Goal: Transaction & Acquisition: Purchase product/service

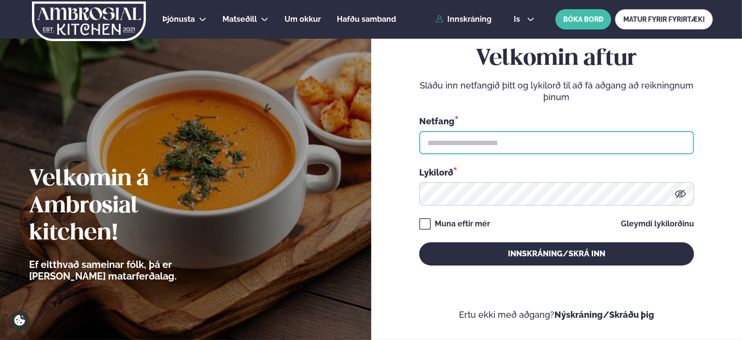
click at [457, 139] on input "text" at bounding box center [556, 142] width 275 height 23
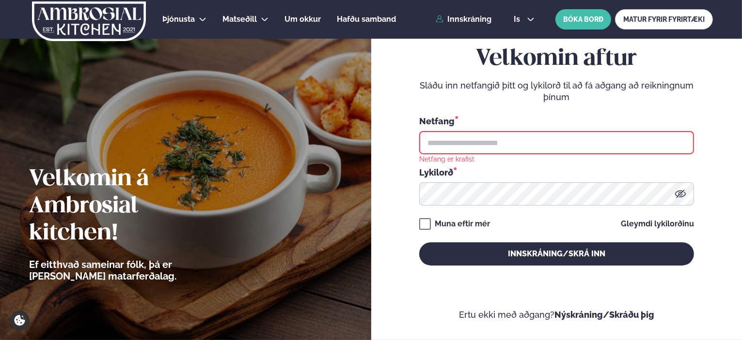
type input "**********"
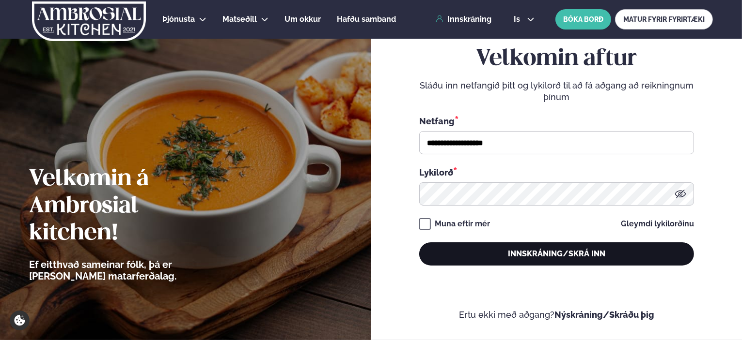
click at [528, 255] on button "Innskráning/Skrá inn" at bounding box center [556, 254] width 275 height 23
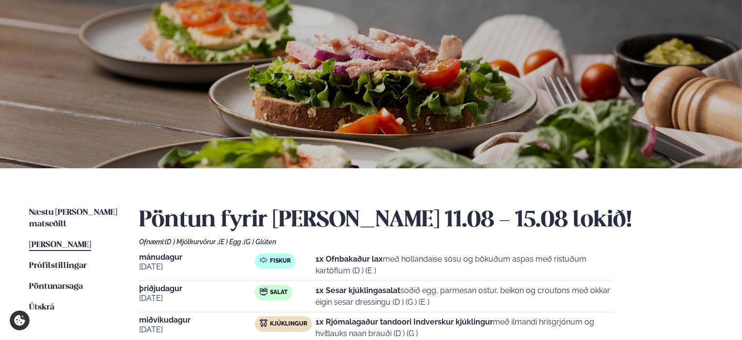
scroll to position [145, 0]
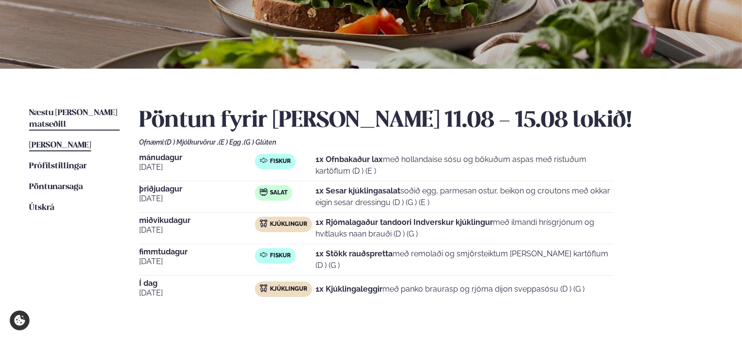
click at [61, 114] on span "Næstu [PERSON_NAME] matseðill" at bounding box center [73, 119] width 88 height 20
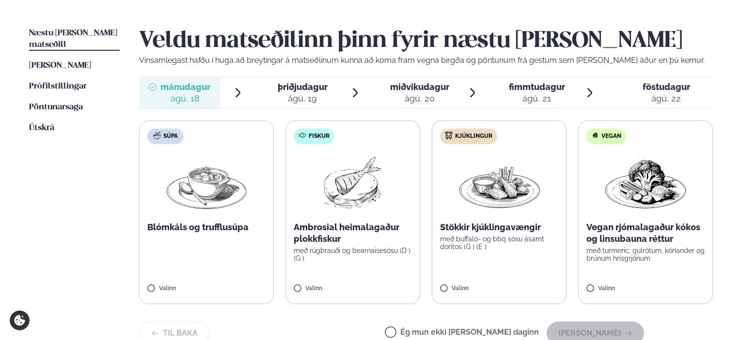
scroll to position [242, 0]
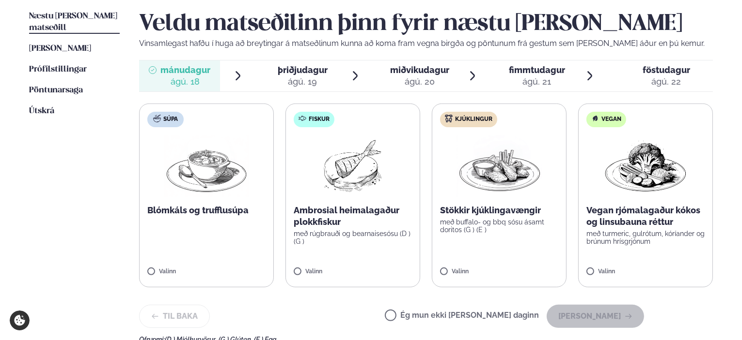
click at [492, 168] on img at bounding box center [498, 166] width 85 height 62
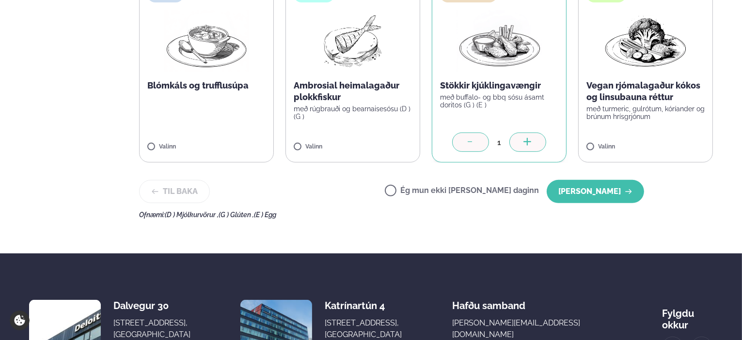
scroll to position [387, 0]
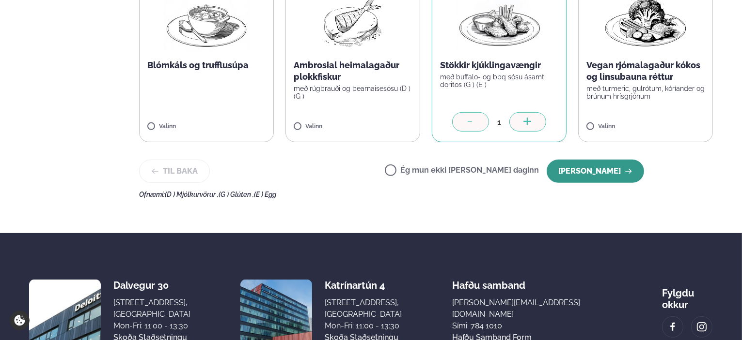
click at [592, 174] on button "[PERSON_NAME]" at bounding box center [594, 171] width 97 height 23
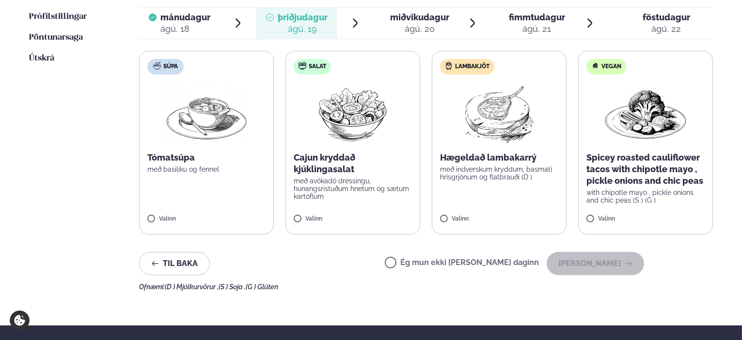
scroll to position [291, 0]
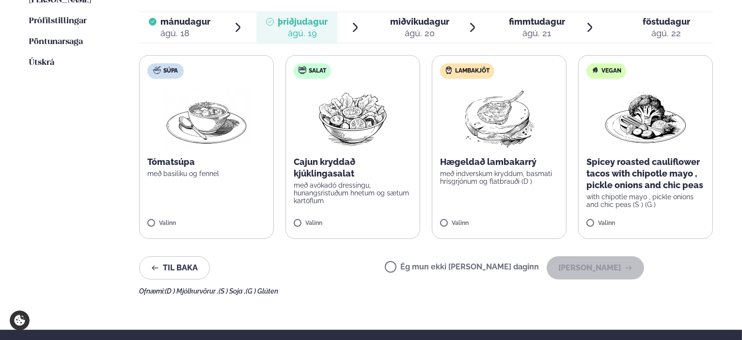
click at [344, 145] on img at bounding box center [353, 118] width 86 height 62
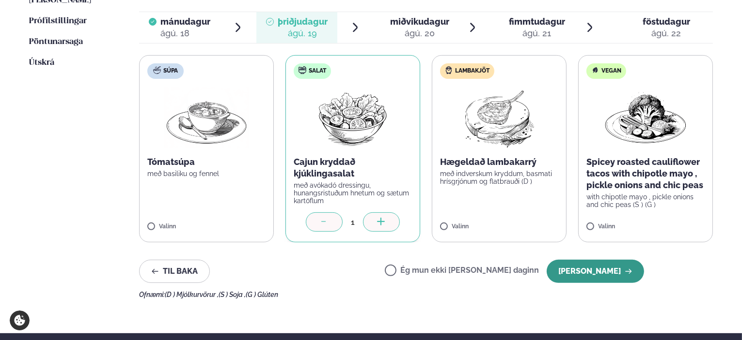
click at [605, 272] on button "[PERSON_NAME]" at bounding box center [594, 271] width 97 height 23
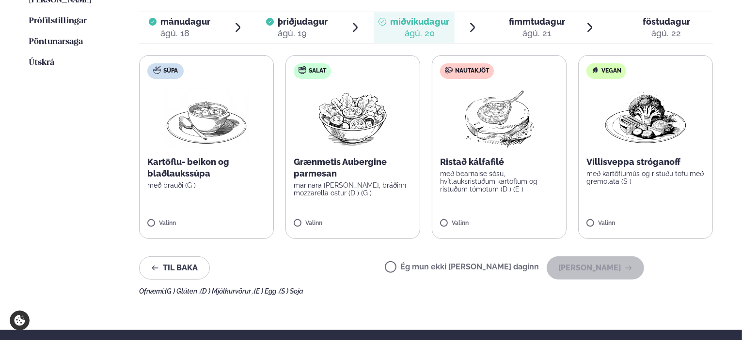
click at [466, 143] on img at bounding box center [499, 118] width 86 height 62
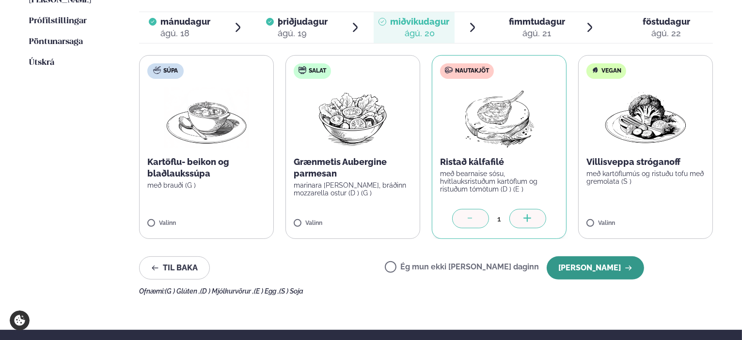
click at [604, 268] on button "[PERSON_NAME]" at bounding box center [594, 268] width 97 height 23
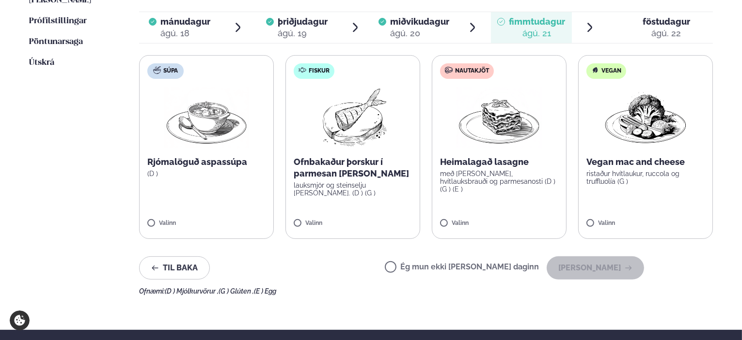
click at [492, 160] on p "Heimalagað lasagne" at bounding box center [499, 162] width 118 height 12
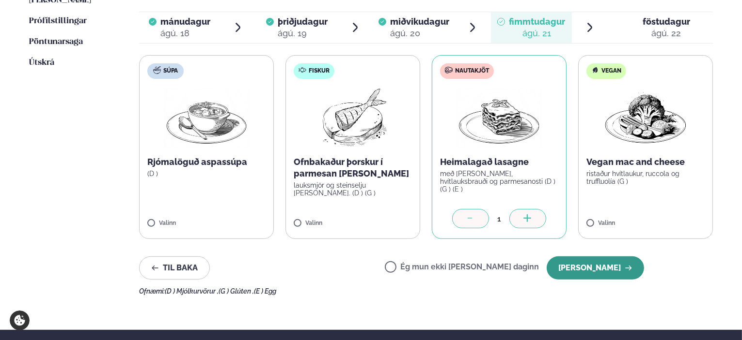
click at [588, 265] on button "[PERSON_NAME]" at bounding box center [594, 268] width 97 height 23
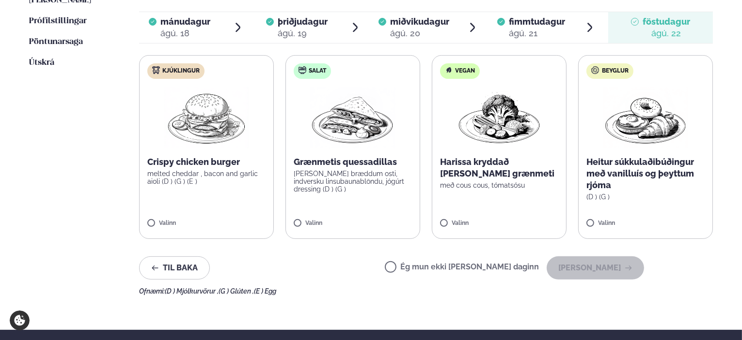
click at [460, 161] on p "Harissa kryddað [PERSON_NAME] grænmeti" at bounding box center [499, 167] width 118 height 23
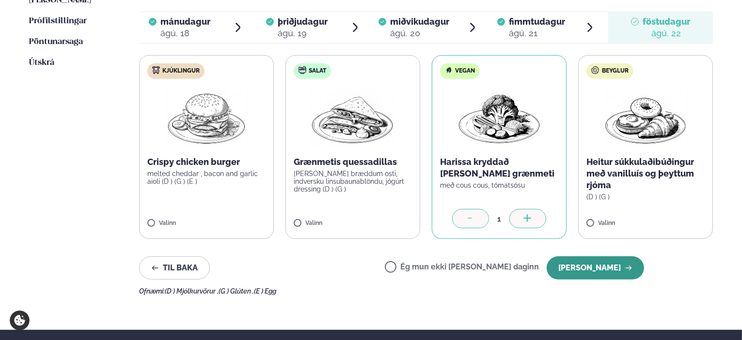
click at [590, 262] on button "[PERSON_NAME]" at bounding box center [594, 268] width 97 height 23
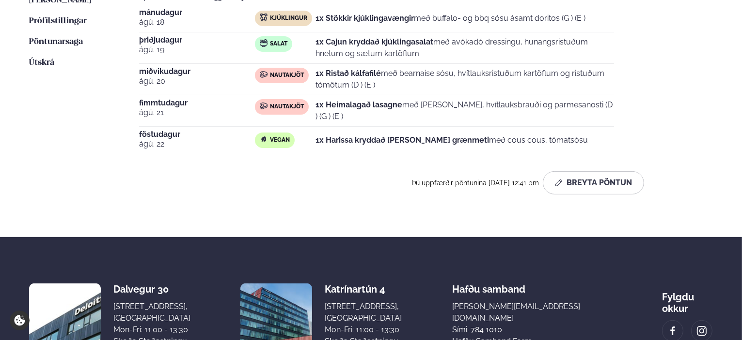
scroll to position [194, 0]
